Goal: Task Accomplishment & Management: Use online tool/utility

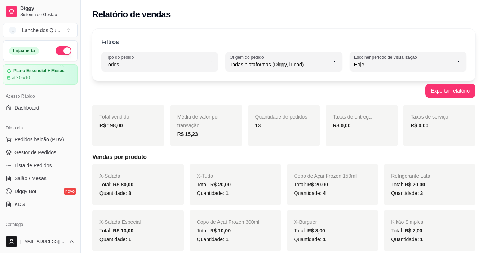
select select "ALL"
select select "0"
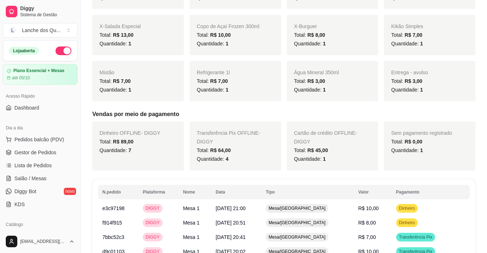
scroll to position [180, 0]
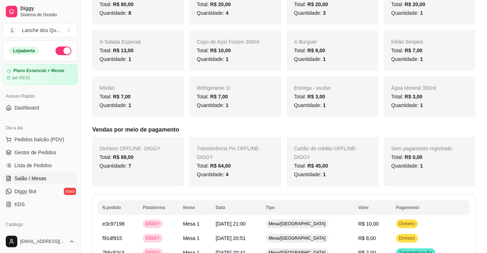
click at [27, 176] on span "Salão / Mesas" at bounding box center [30, 178] width 32 height 7
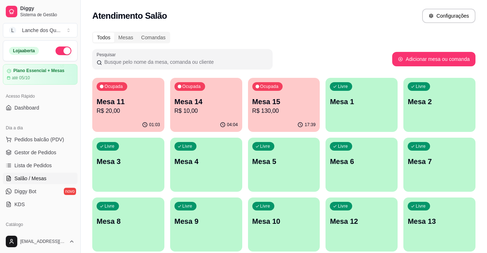
click at [384, 114] on div "Livre Mesa 1" at bounding box center [362, 100] width 72 height 45
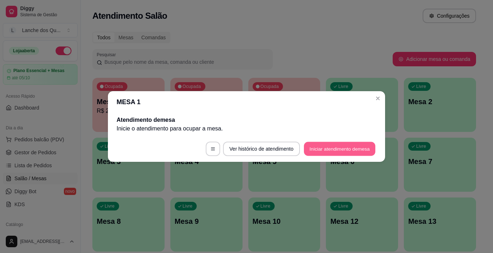
click at [337, 151] on button "Iniciar atendimento de mesa" at bounding box center [339, 149] width 71 height 14
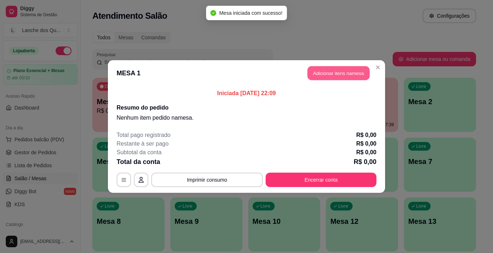
click at [353, 68] on button "Adicionar itens na mesa" at bounding box center [338, 73] width 62 height 14
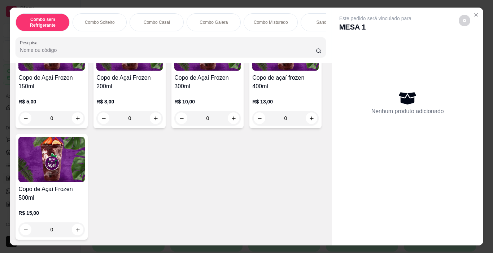
scroll to position [2488, 0]
click at [77, 121] on icon "increase-product-quantity" at bounding box center [77, 118] width 5 height 5
type input "1"
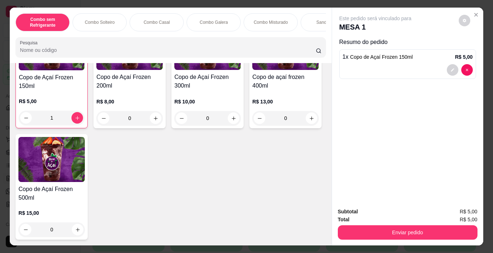
scroll to position [2488, 0]
click at [235, 125] on div "0" at bounding box center [207, 118] width 66 height 14
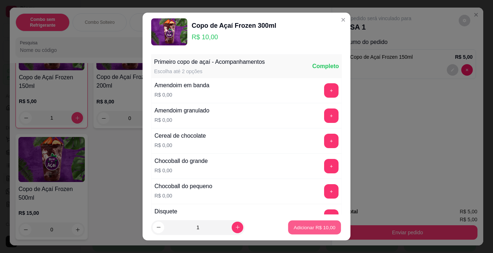
click at [300, 229] on p "Adicionar R$ 10,00" at bounding box center [315, 227] width 42 height 7
type input "1"
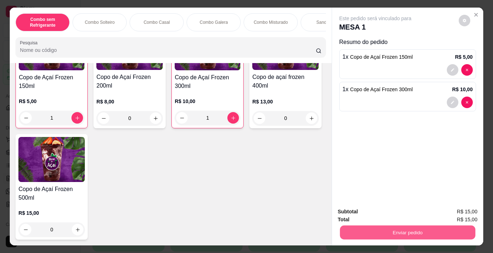
click at [365, 226] on button "Enviar pedido" at bounding box center [406, 233] width 135 height 14
click at [376, 213] on button "Não registrar e enviar pedido" at bounding box center [383, 212] width 75 height 14
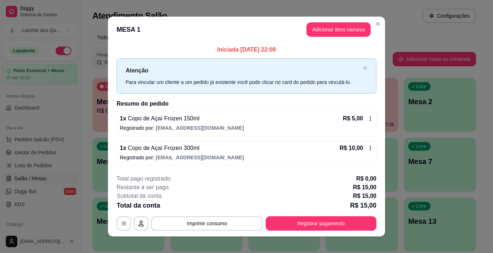
click at [325, 226] on button "Registrar pagamento" at bounding box center [320, 223] width 111 height 14
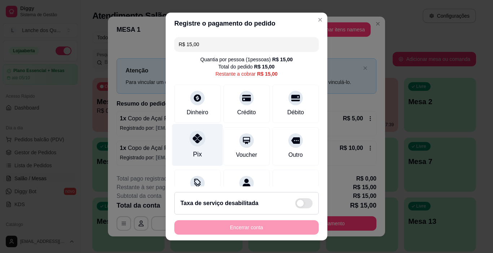
click at [193, 136] on icon at bounding box center [197, 138] width 9 height 9
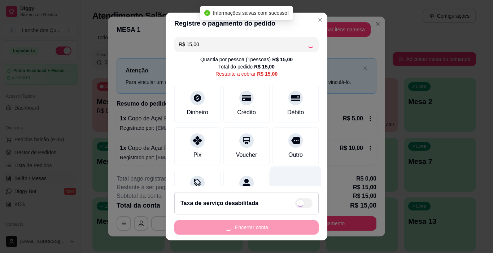
type input "R$ 0,00"
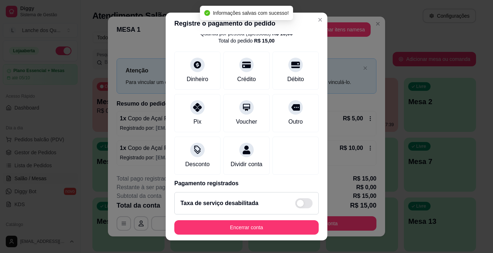
scroll to position [63, 0]
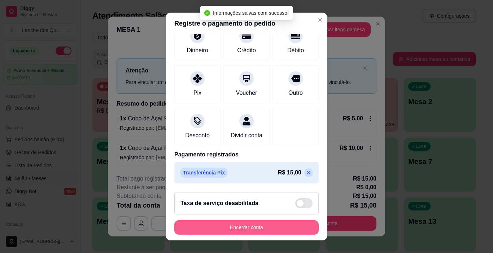
click at [274, 229] on button "Encerrar conta" at bounding box center [246, 227] width 144 height 14
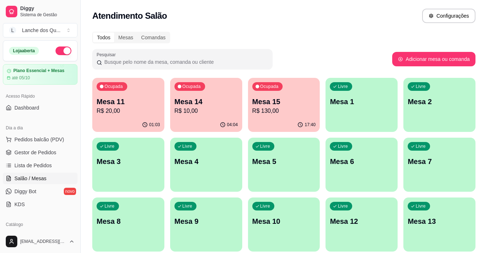
click at [366, 106] on p "Mesa 1" at bounding box center [361, 102] width 63 height 10
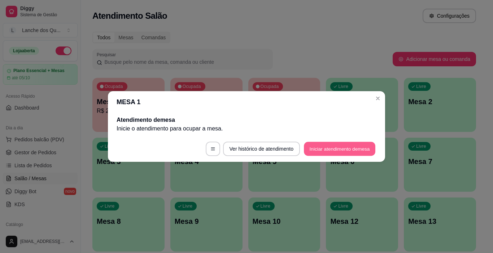
click at [346, 151] on button "Iniciar atendimento de mesa" at bounding box center [339, 149] width 71 height 14
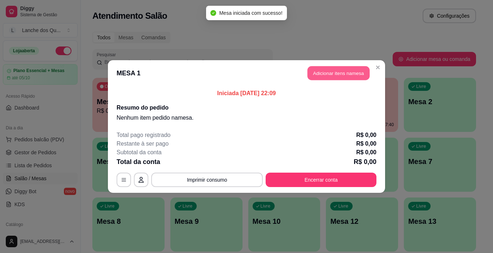
click at [357, 79] on button "Adicionar itens na mesa" at bounding box center [338, 73] width 62 height 14
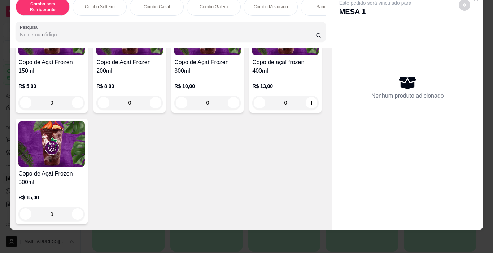
scroll to position [2196, 0]
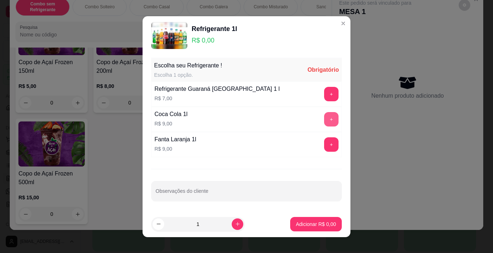
click at [324, 120] on button "+" at bounding box center [331, 119] width 14 height 14
click at [308, 228] on p "Adicionar R$ 9,00" at bounding box center [316, 224] width 40 height 7
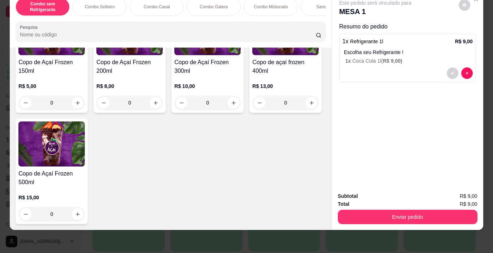
click at [451, 67] on button "decrease-product-quantity" at bounding box center [452, 73] width 12 height 12
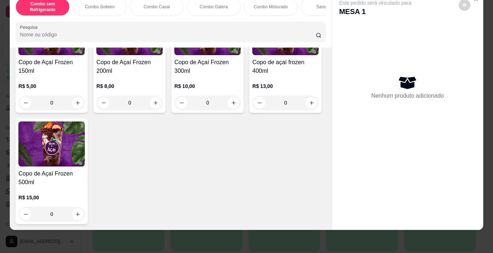
scroll to position [2232, 0]
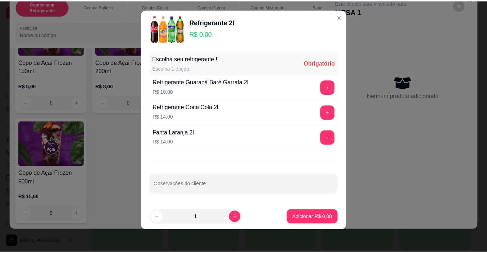
scroll to position [7, 0]
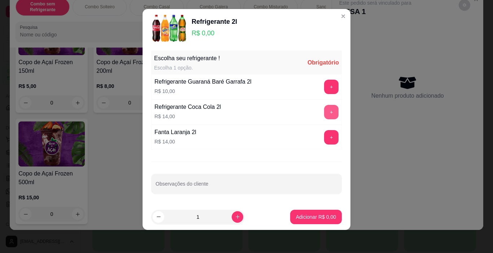
click at [324, 116] on button "+" at bounding box center [331, 112] width 14 height 14
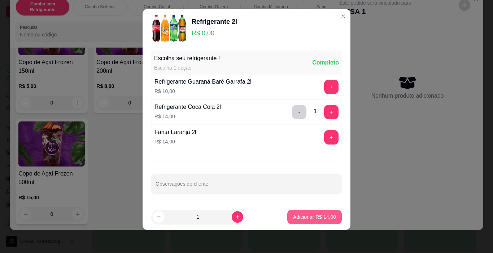
click at [312, 220] on p "Adicionar R$ 14,00" at bounding box center [314, 216] width 43 height 7
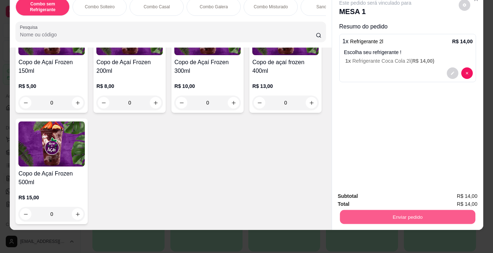
click at [408, 213] on button "Enviar pedido" at bounding box center [406, 217] width 135 height 14
click at [383, 196] on button "Não registrar e enviar pedido" at bounding box center [383, 193] width 73 height 13
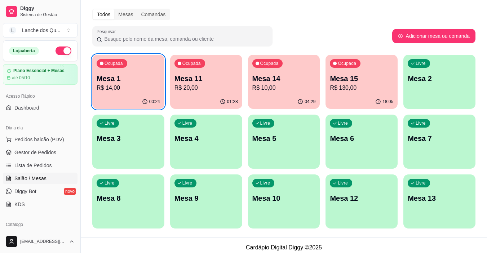
scroll to position [28, 0]
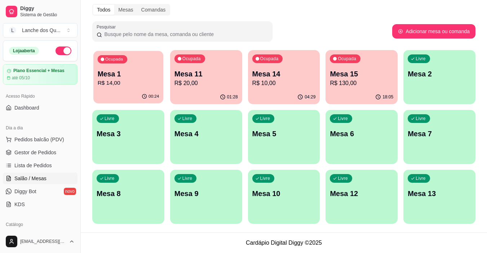
click at [127, 89] on div "Ocupada Mesa 1 R$ 14,00" at bounding box center [128, 70] width 70 height 39
click at [213, 84] on p "R$ 20,00" at bounding box center [206, 83] width 62 height 8
click at [292, 78] on p "Mesa 14" at bounding box center [284, 74] width 62 height 10
click at [358, 79] on div "Mesa 15 R$ 130,00" at bounding box center [361, 78] width 63 height 19
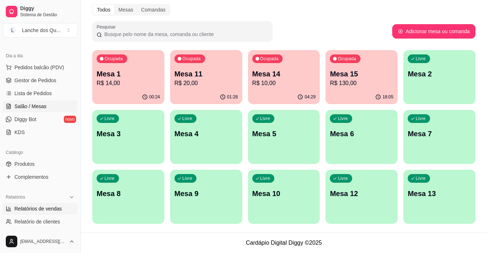
click at [44, 206] on span "Relatórios de vendas" at bounding box center [38, 208] width 48 height 7
select select "ALL"
select select "0"
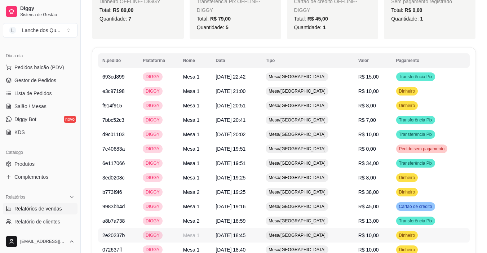
scroll to position [326, 0]
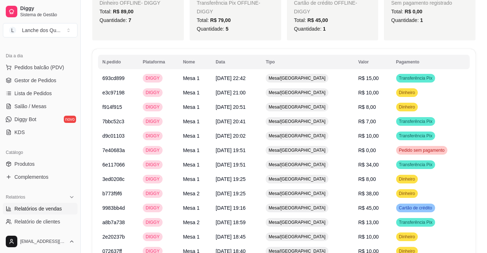
click at [206, 25] on div "Transferência Pix OFFLINE - DIGGY Total: R$ 79,00 Quantidade: 5" at bounding box center [236, 15] width 92 height 49
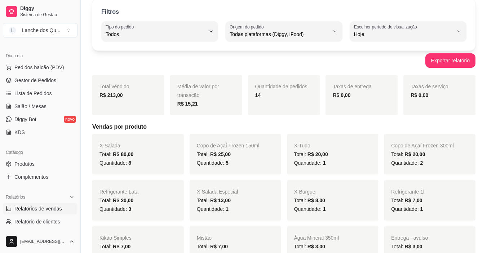
scroll to position [0, 0]
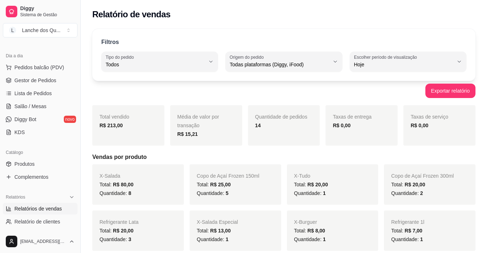
click at [414, 169] on div "Copo de Açaí Frozen 300ml Total: R$ 20,00 Quantidade: 2" at bounding box center [430, 184] width 92 height 40
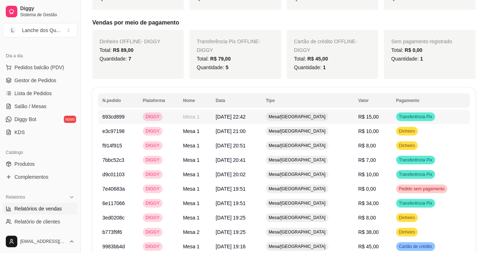
scroll to position [252, 0]
